Goal: Task Accomplishment & Management: Complete application form

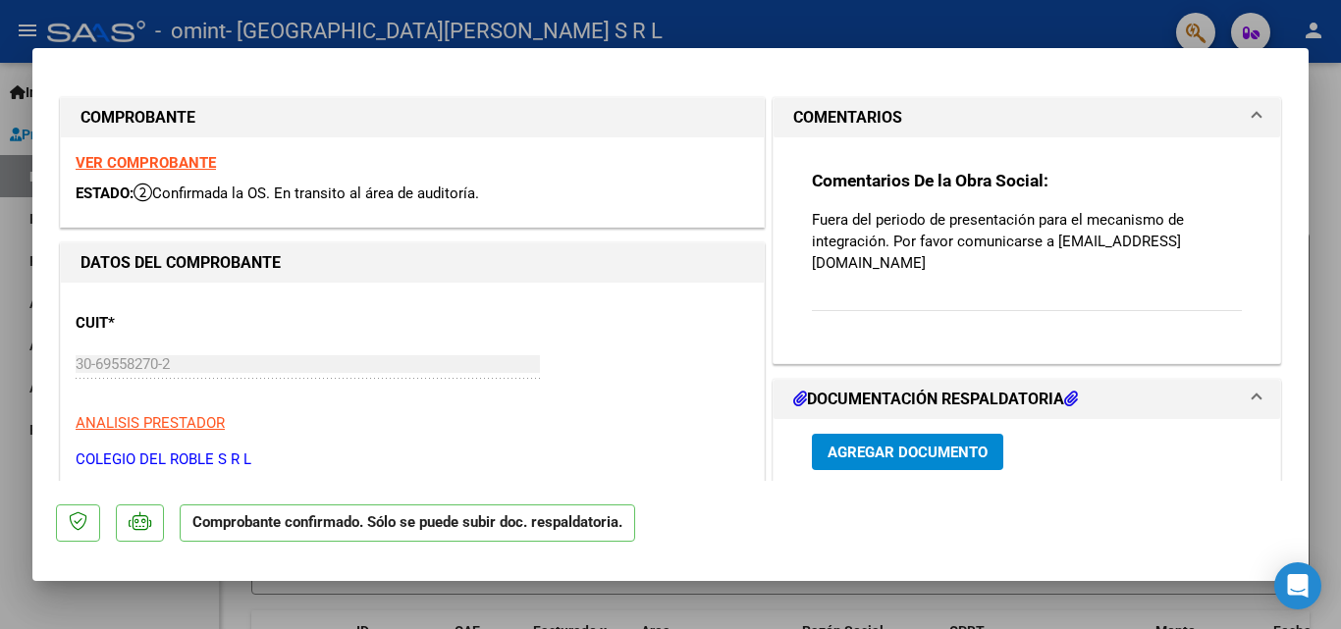
type input "$ 0,00"
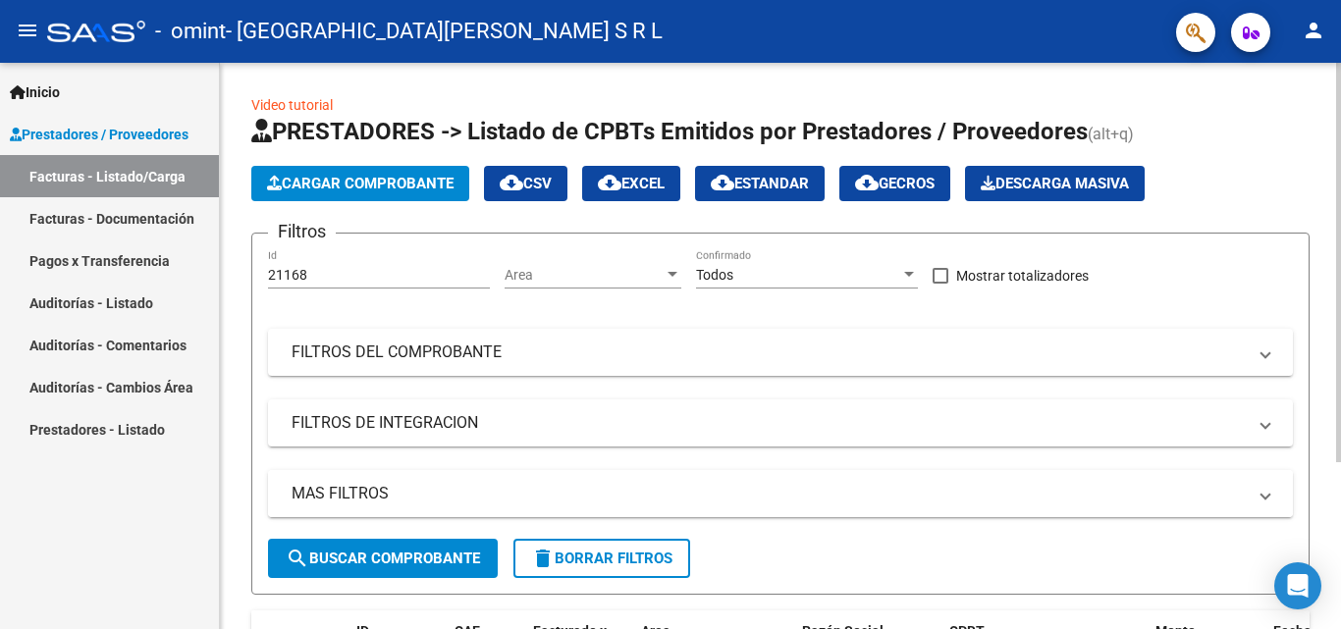
scroll to position [237, 0]
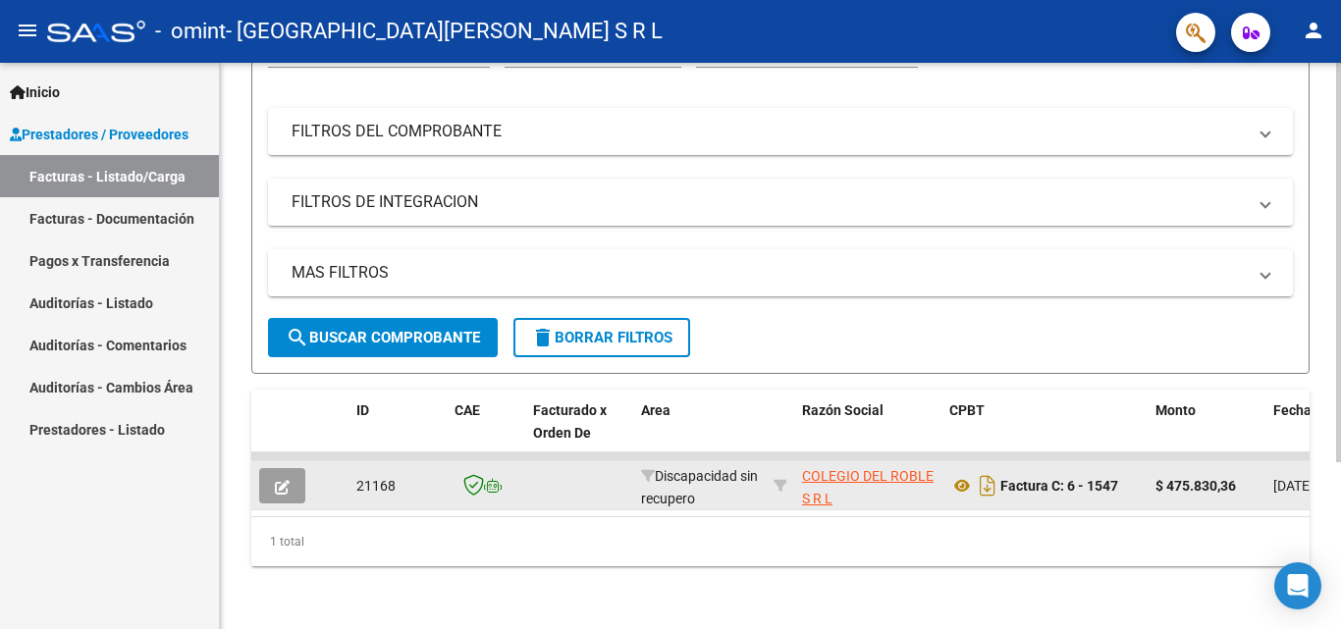
click at [293, 471] on button "button" at bounding box center [282, 485] width 46 height 35
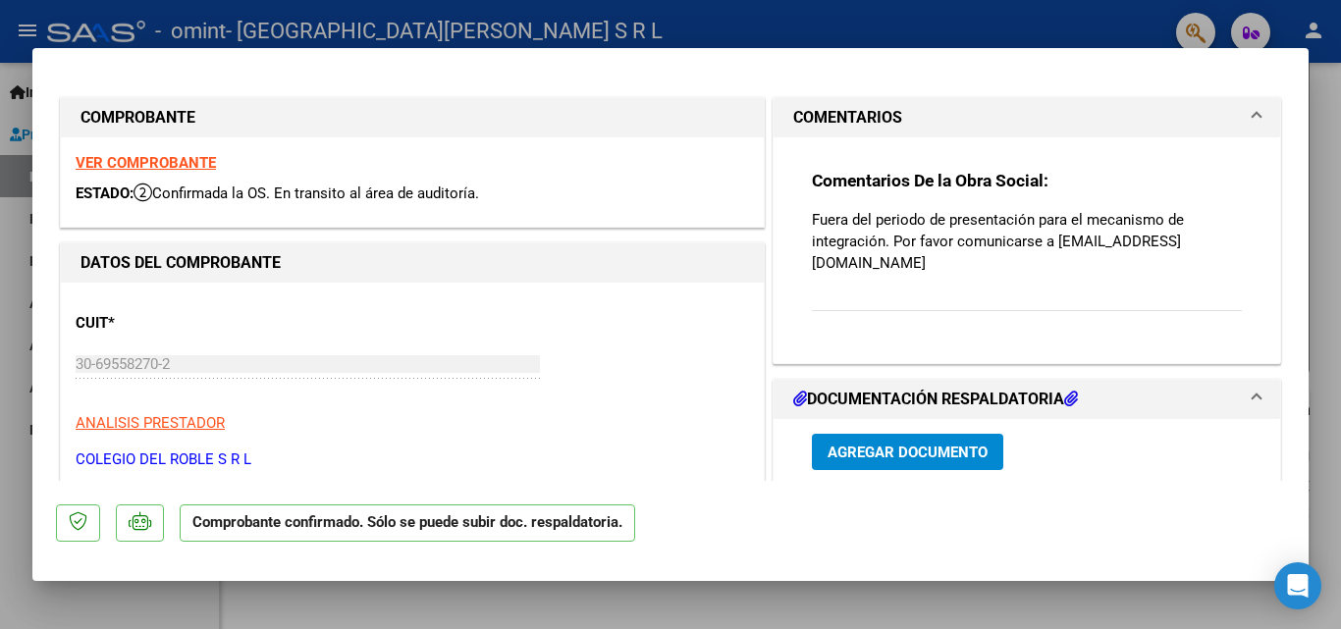
scroll to position [98, 0]
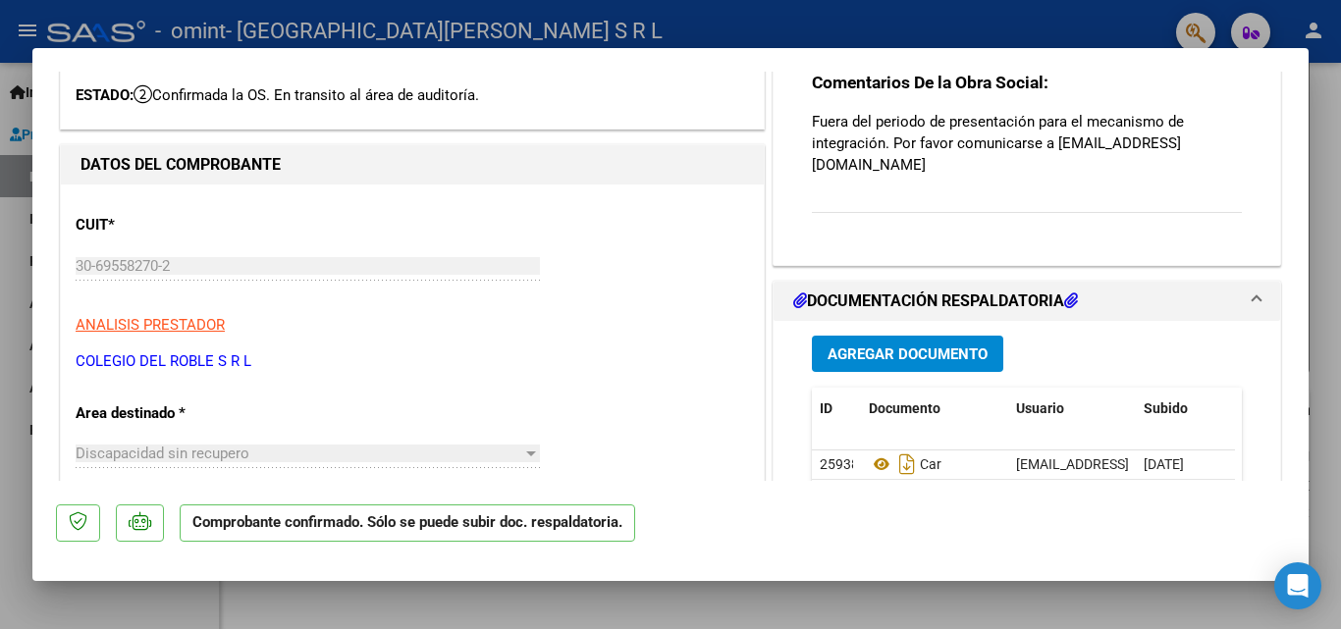
type input "$ 0,00"
